Goal: Task Accomplishment & Management: Manage account settings

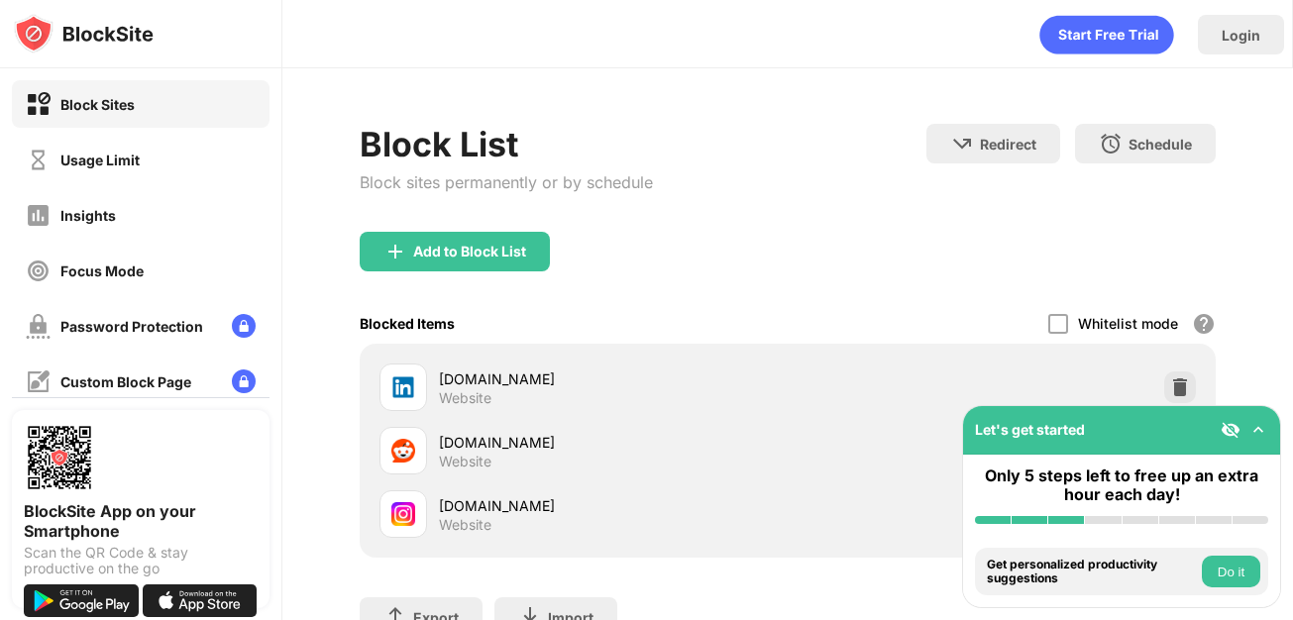
scroll to position [147, 0]
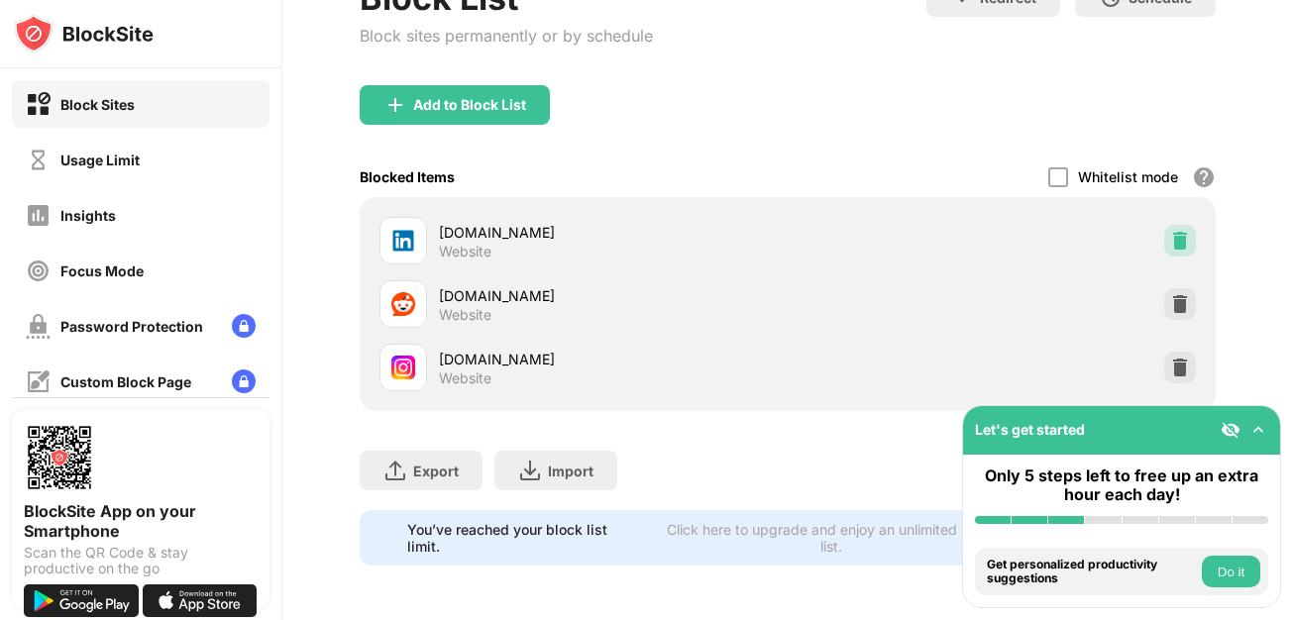
click at [1174, 236] on img at bounding box center [1180, 241] width 20 height 20
